Goal: Information Seeking & Learning: Understand process/instructions

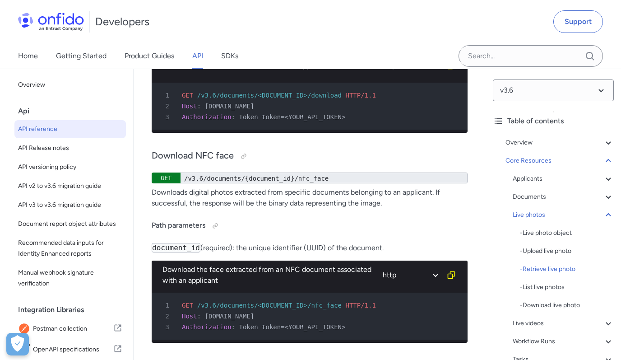
scroll to position [21832, 0]
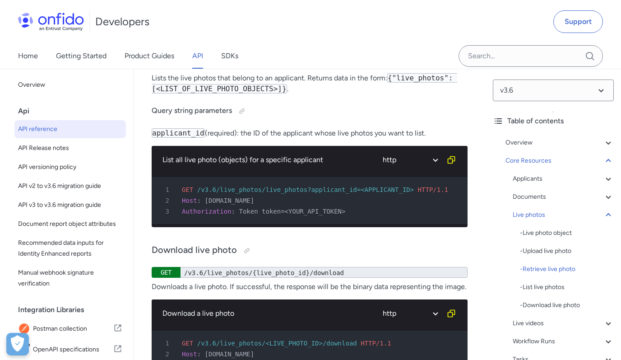
drag, startPoint x: 211, startPoint y: 228, endPoint x: 146, endPoint y: 228, distance: 65.4
copy h3 "List live photos"
drag, startPoint x: 306, startPoint y: 266, endPoint x: 139, endPoint y: 266, distance: 167.4
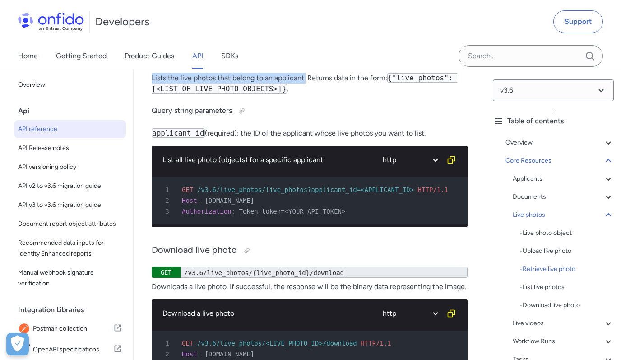
copy p "Lists the live photos that belong to an applicant."
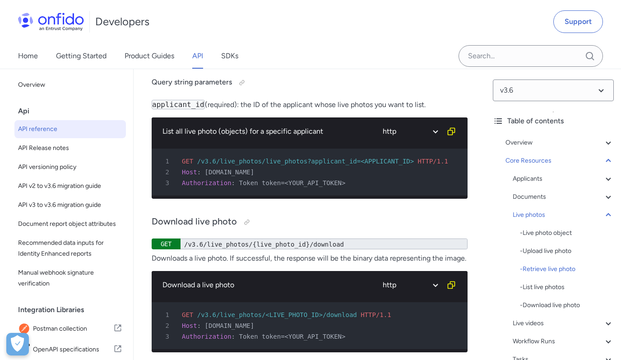
scroll to position [1, 0]
click at [317, 66] on p "Lists the live photos that belong to an applicant. Returns data in the form: {"…" at bounding box center [310, 55] width 316 height 22
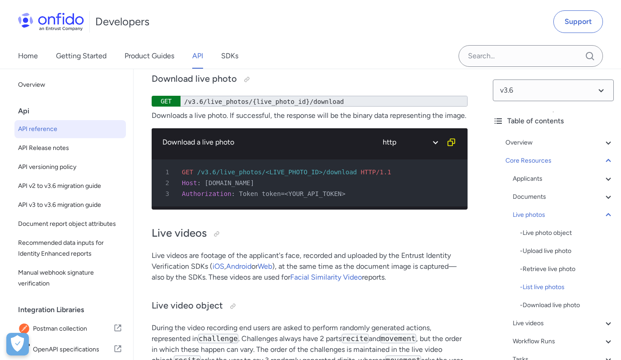
scroll to position [22001, 0]
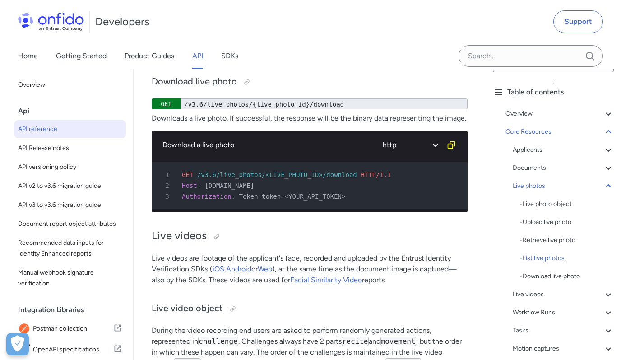
scroll to position [28, 0]
click at [547, 256] on div "- List live photos" at bounding box center [567, 258] width 94 height 11
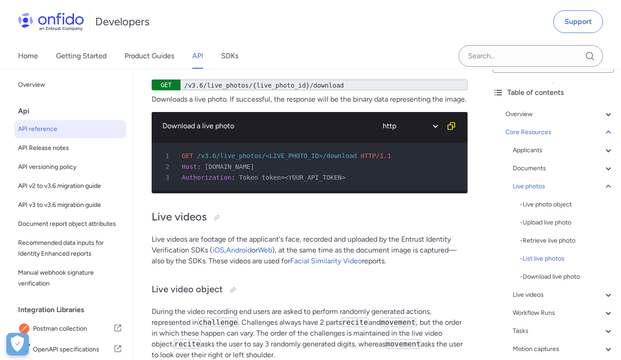
scroll to position [22081, 0]
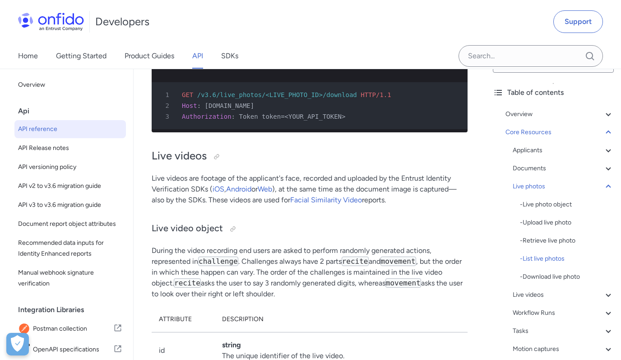
drag, startPoint x: 151, startPoint y: 225, endPoint x: 166, endPoint y: 233, distance: 17.2
copy p "Downloads a live photo. If successful, the response will be the binary data rep…"
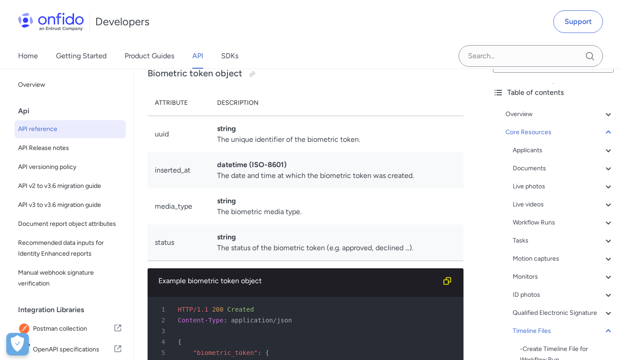
scroll to position [39300, 0]
